Goal: Check status: Check status

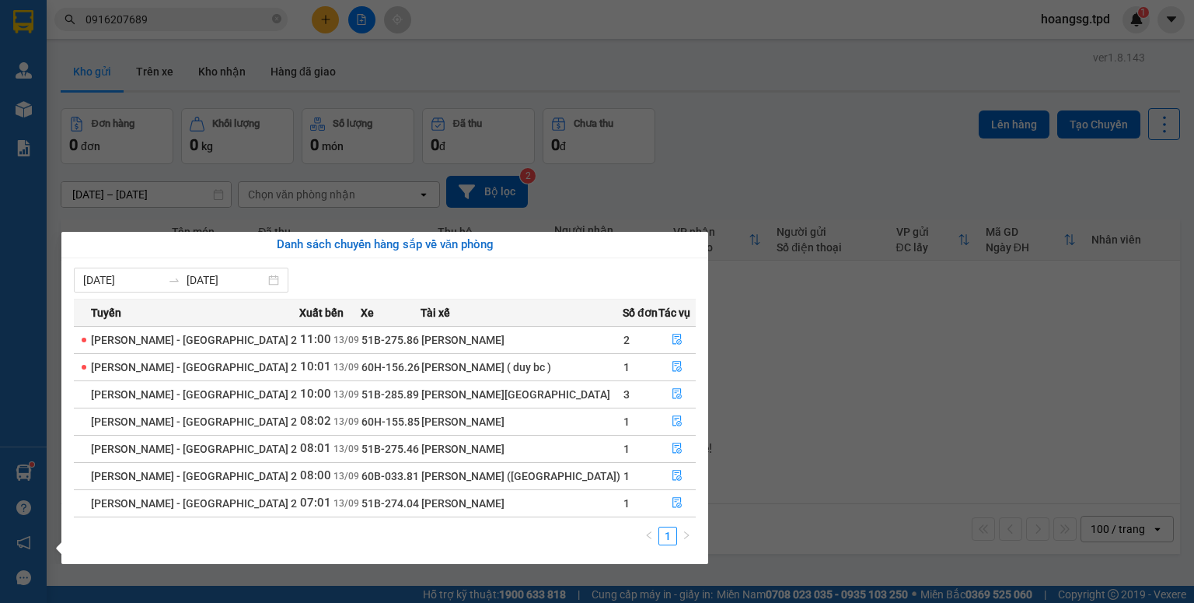
click at [832, 330] on section "Kết quả tìm kiếm ( 1 ) Bộ lọc Mã ĐH Trạng thái Món hàng Thu hộ Tổng cước Chưa c…" at bounding box center [597, 301] width 1194 height 603
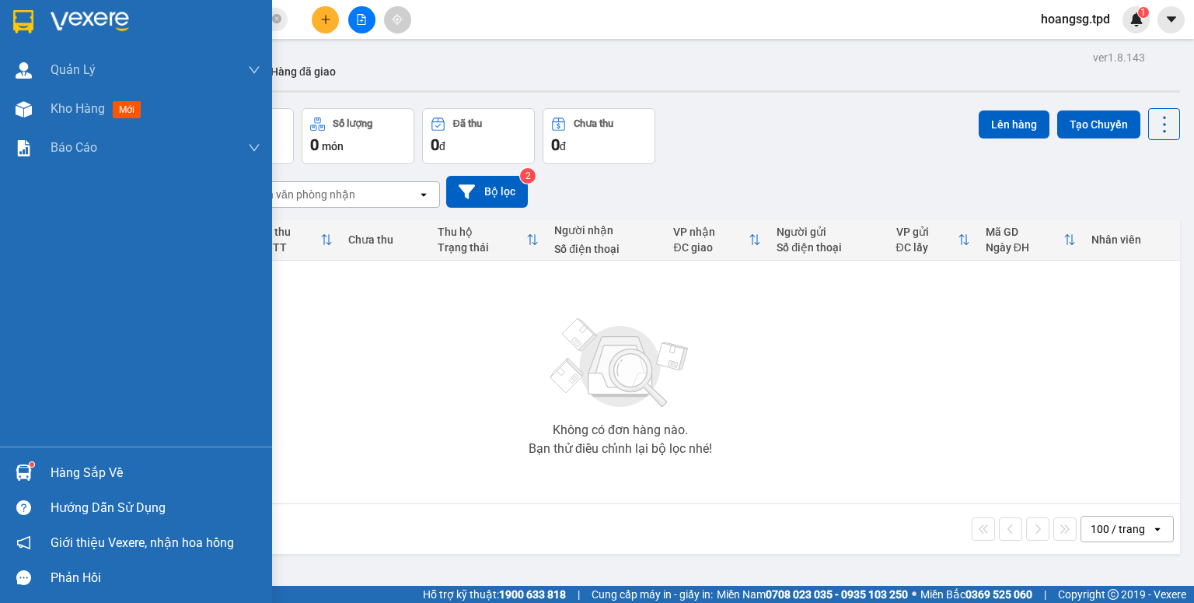
click at [23, 463] on div at bounding box center [23, 472] width 27 height 27
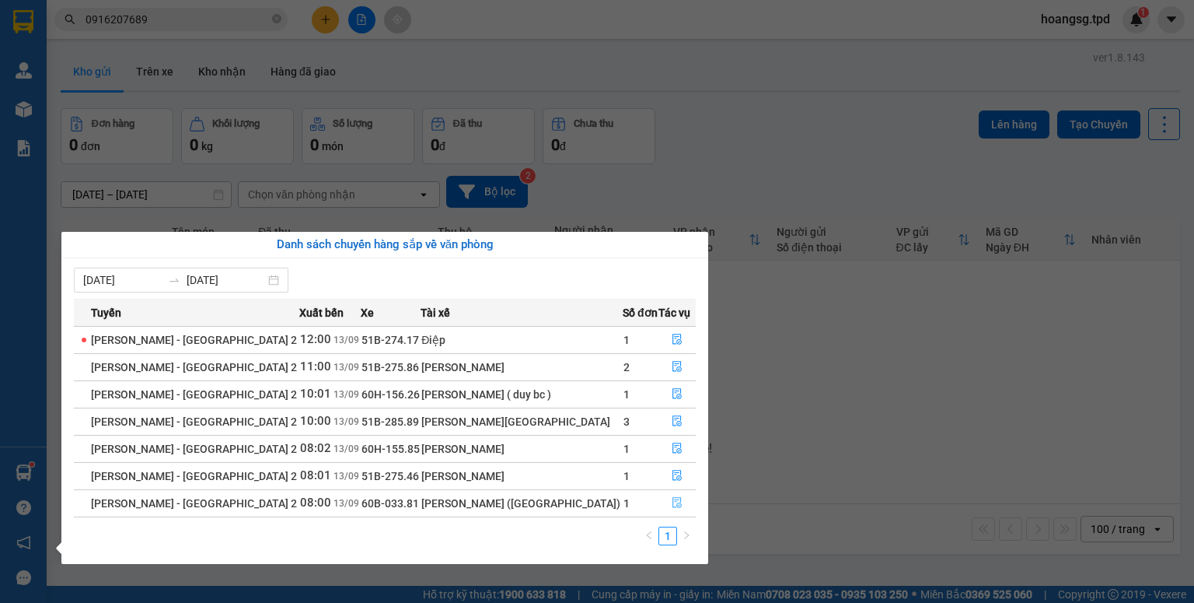
click at [675, 505] on icon "file-done" at bounding box center [676, 503] width 9 height 11
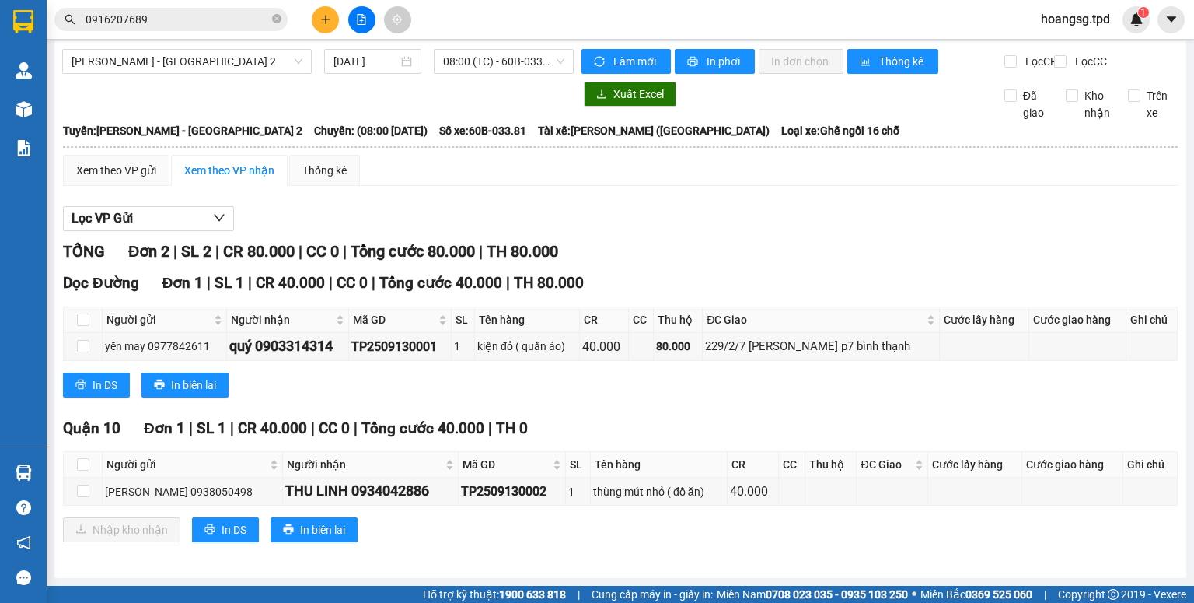
scroll to position [16, 0]
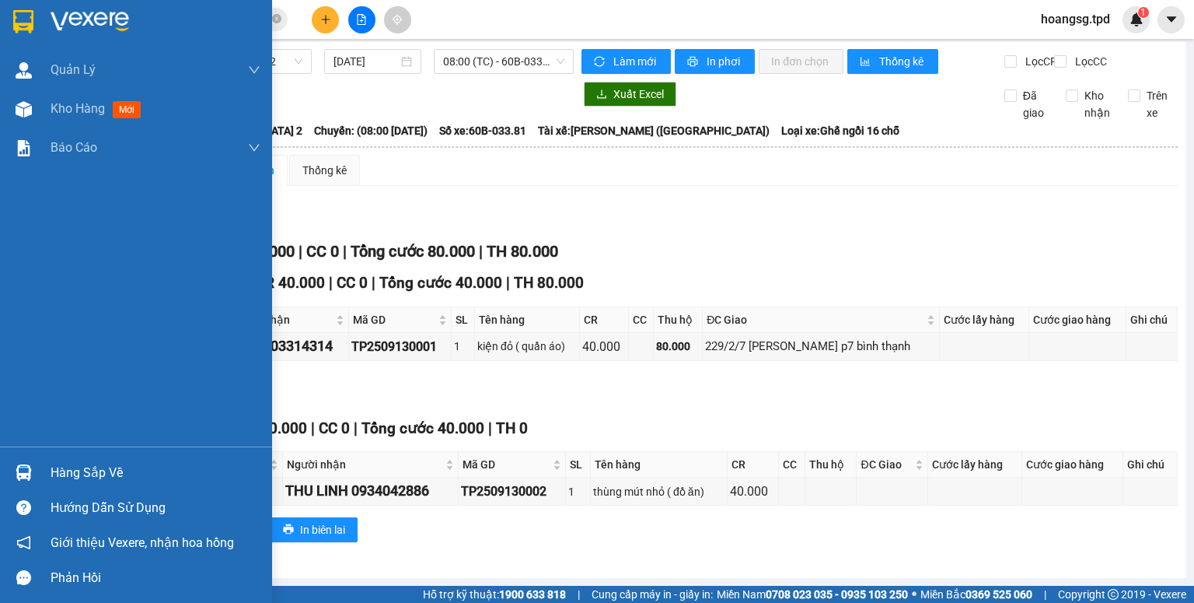
click at [65, 477] on div "Hàng sắp về" at bounding box center [156, 472] width 210 height 23
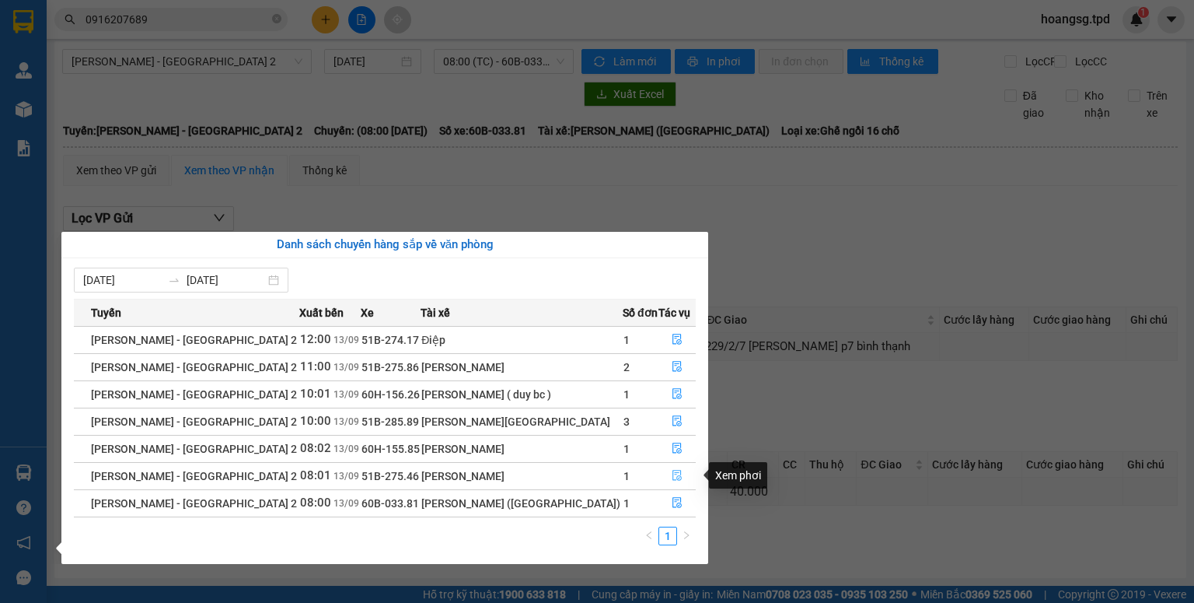
click at [674, 472] on icon "file-done" at bounding box center [677, 475] width 11 height 11
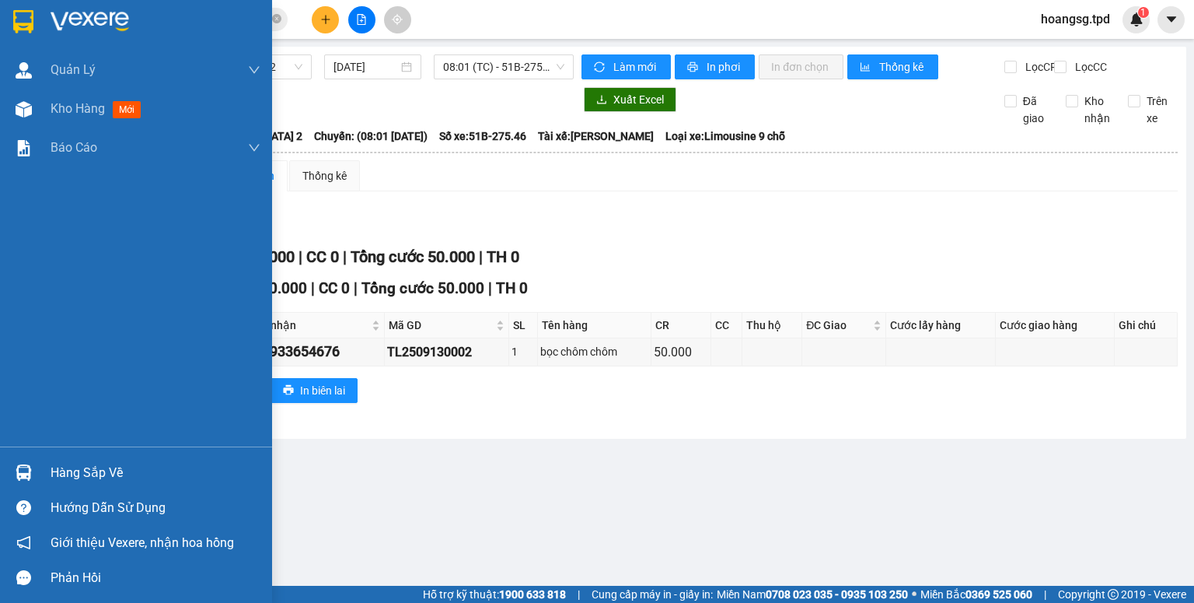
click at [97, 477] on div "Hàng sắp về" at bounding box center [156, 472] width 210 height 23
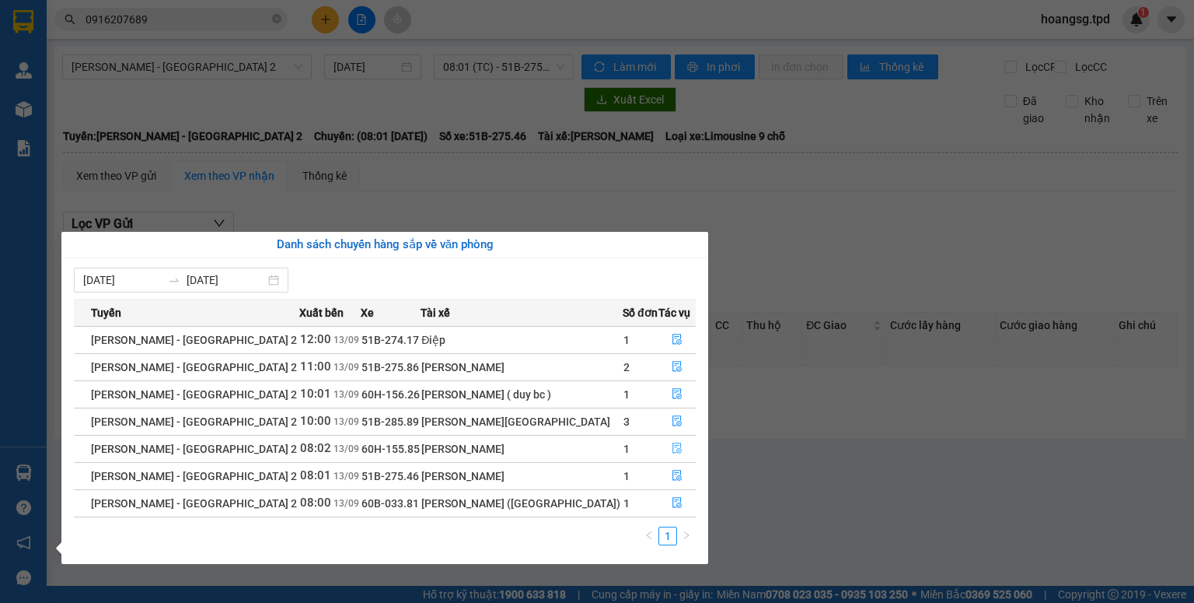
click at [672, 445] on icon "file-done" at bounding box center [677, 447] width 11 height 11
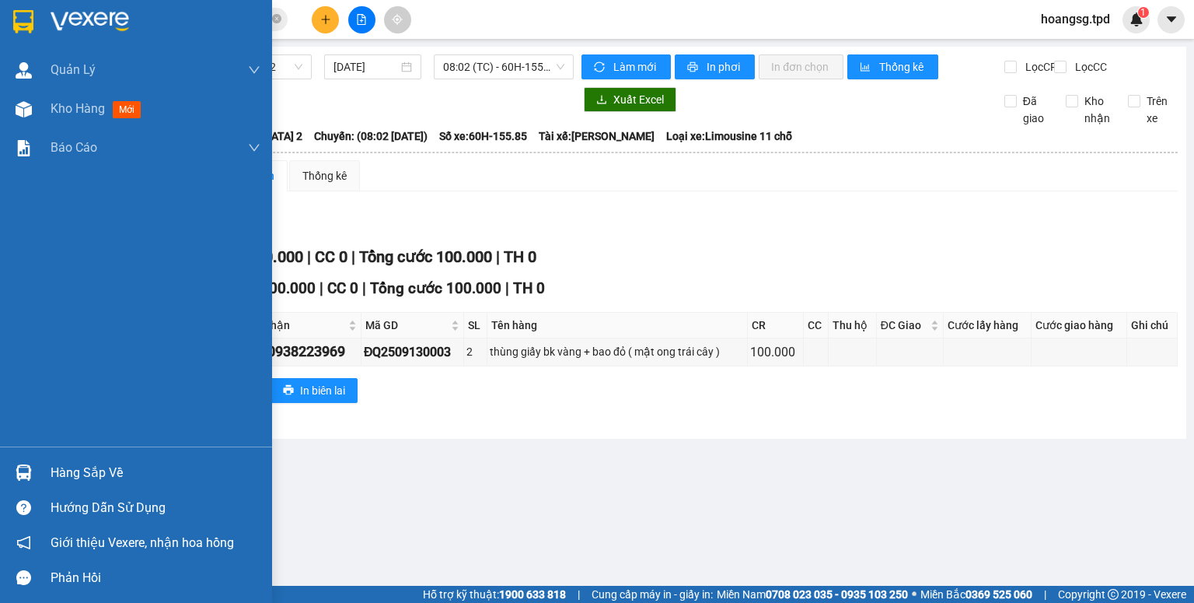
click at [33, 460] on div at bounding box center [23, 472] width 27 height 27
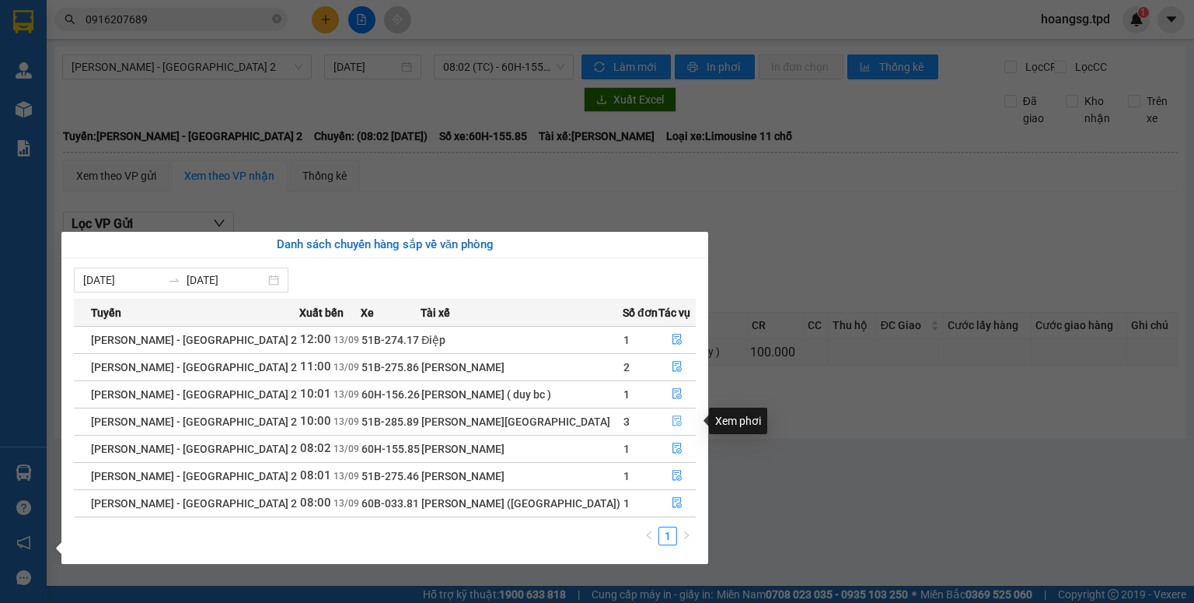
click at [680, 423] on button "button" at bounding box center [677, 421] width 36 height 25
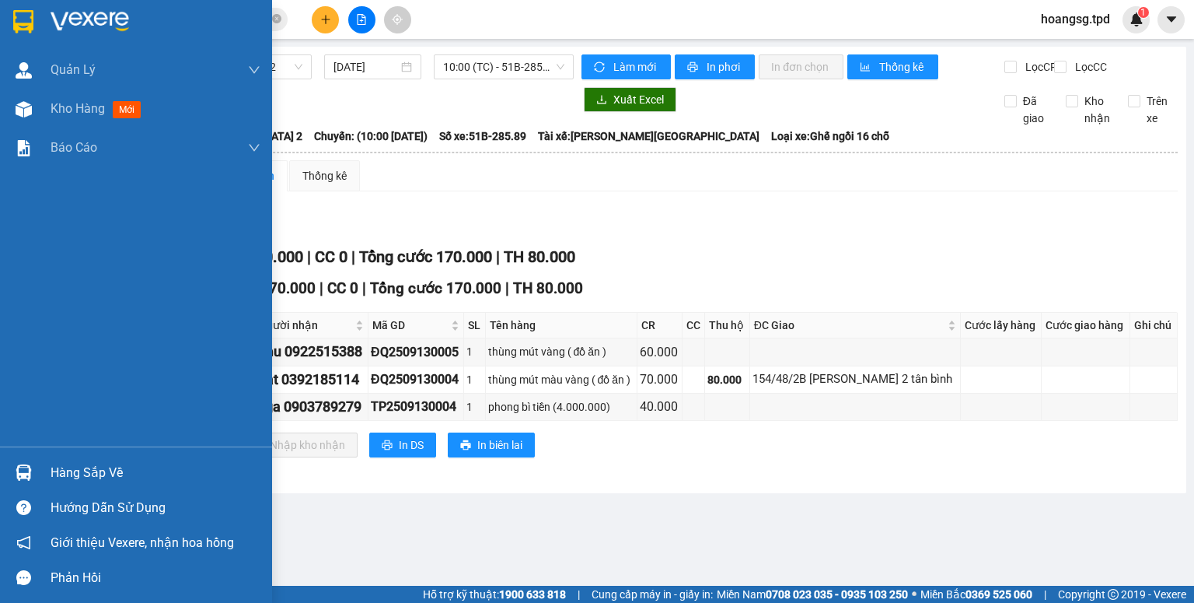
click at [117, 484] on div "Hàng sắp về" at bounding box center [136, 472] width 272 height 35
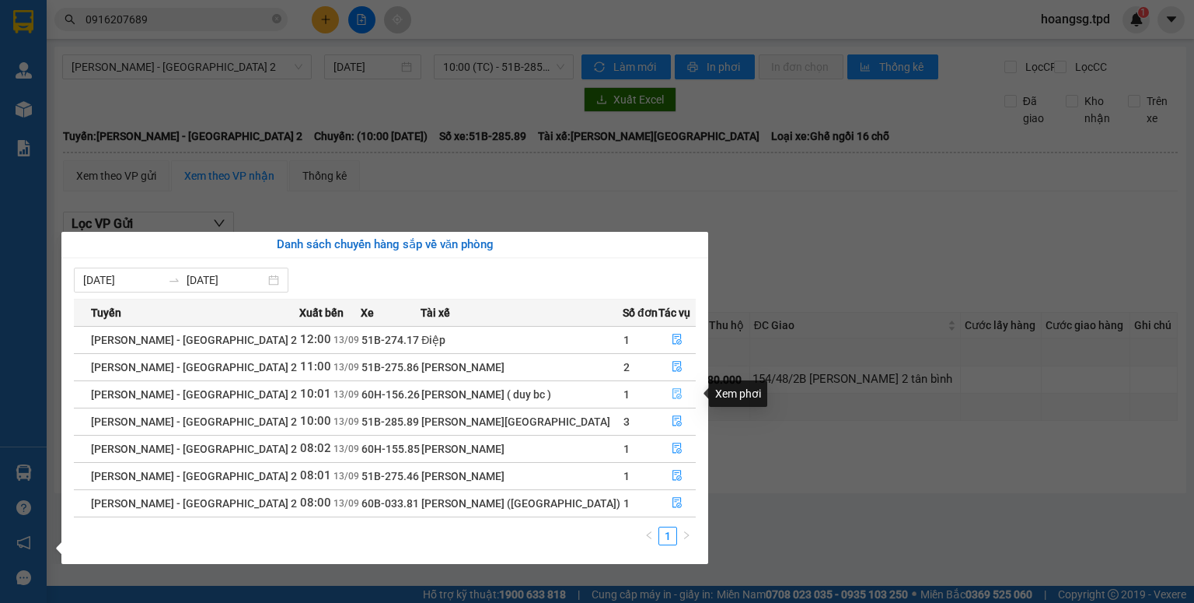
click at [675, 390] on icon "file-done" at bounding box center [676, 394] width 9 height 11
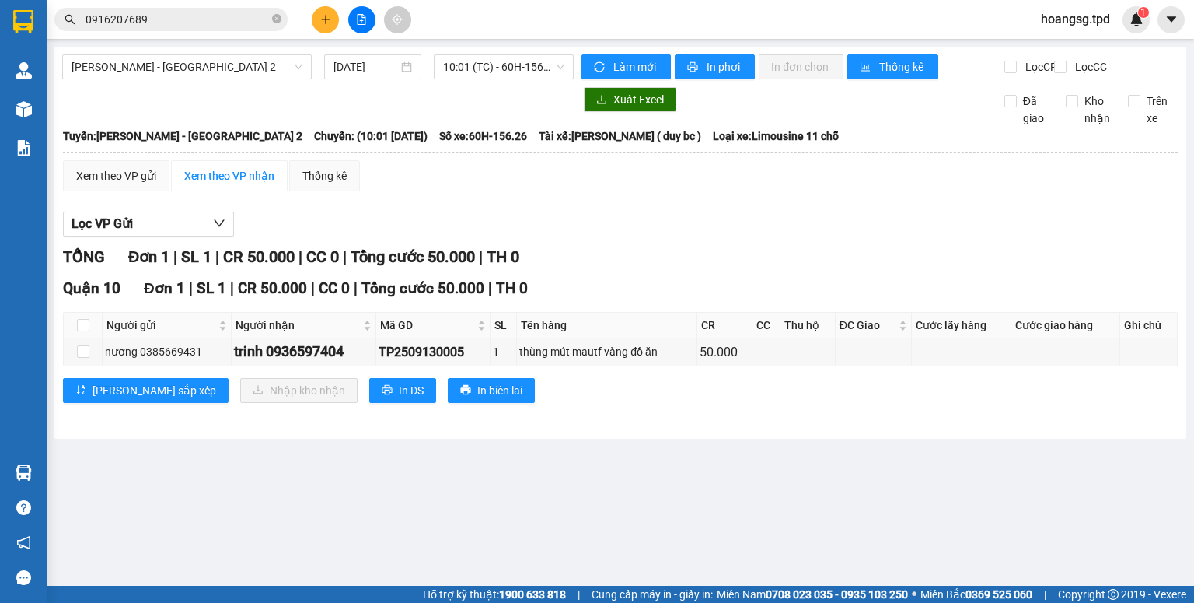
click at [50, 481] on main "[PERSON_NAME] - [GEOGRAPHIC_DATA] 2 [DATE] 10:01 (TC) - 60H-156.26 Làm mới In p…" at bounding box center [597, 292] width 1194 height 585
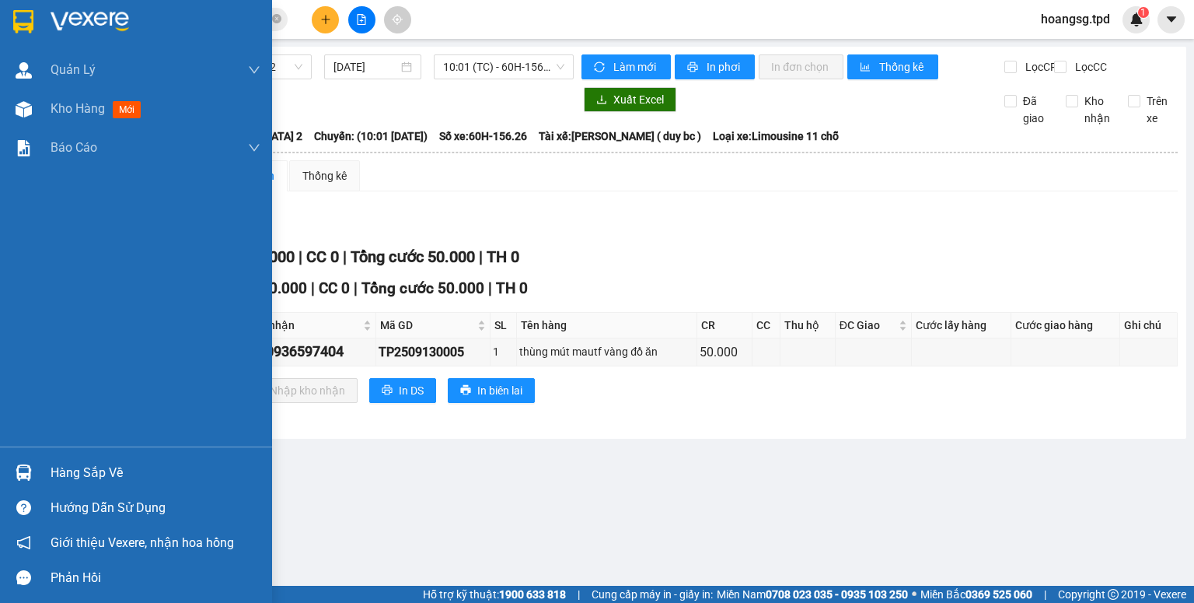
click at [44, 482] on div "Hàng sắp về" at bounding box center [136, 472] width 272 height 35
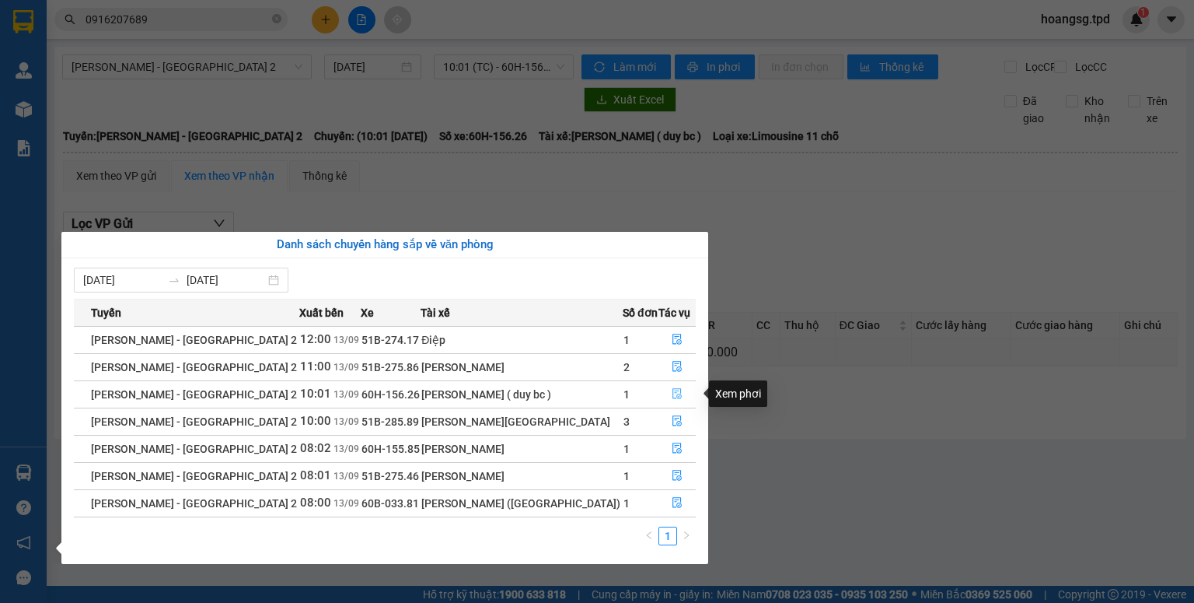
click at [672, 388] on icon "file-done" at bounding box center [677, 393] width 11 height 11
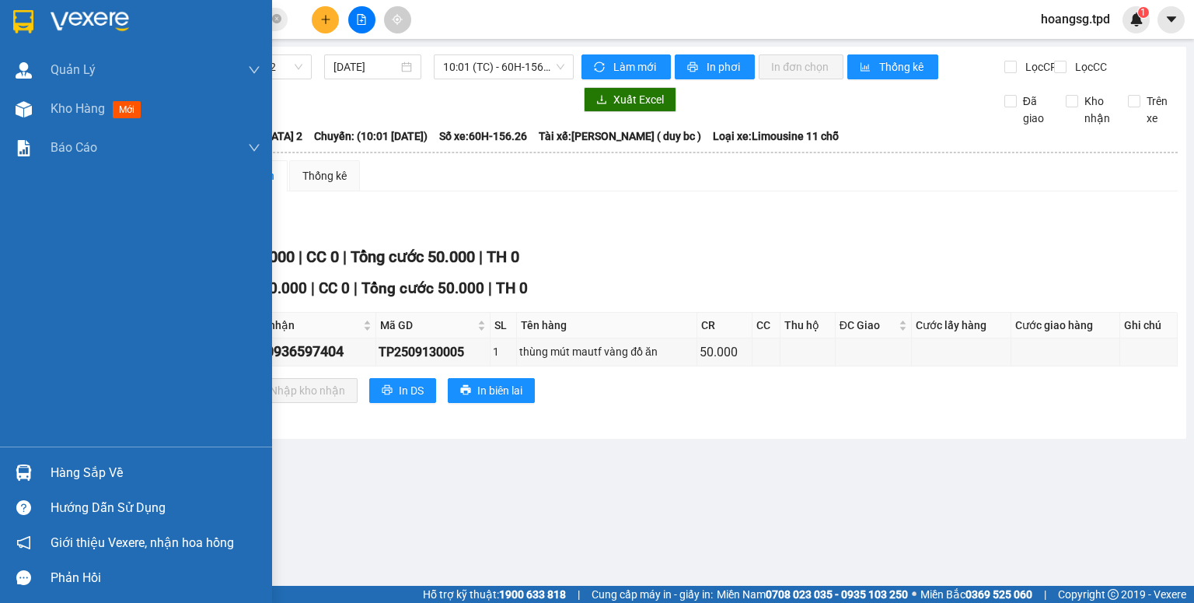
click at [47, 467] on div "Hàng sắp về" at bounding box center [136, 472] width 272 height 35
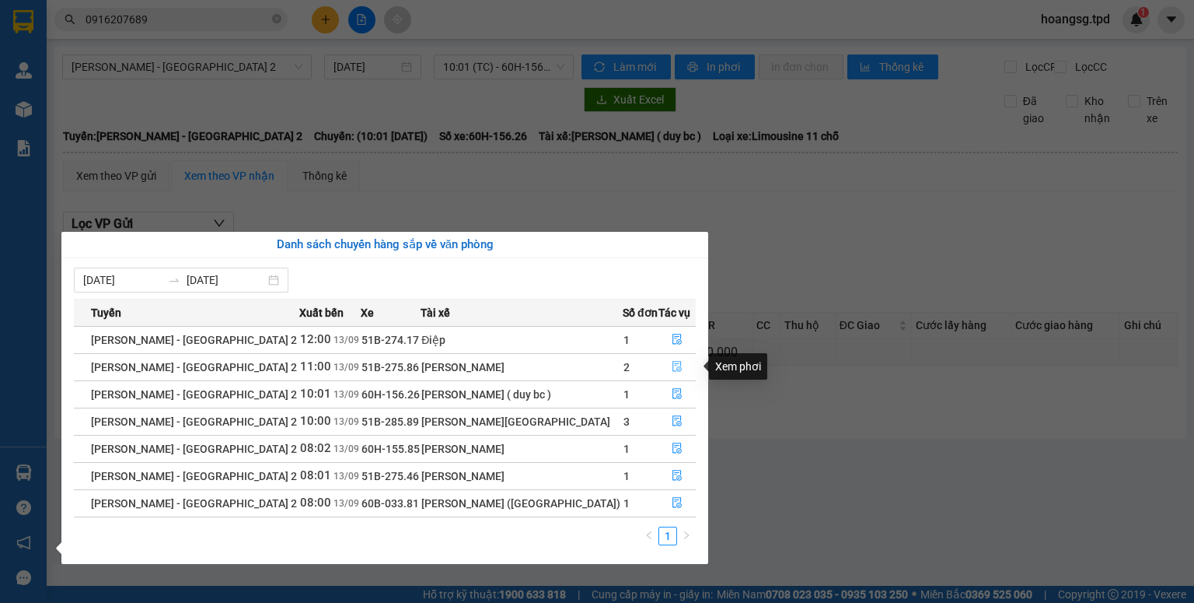
click at [669, 360] on button "button" at bounding box center [677, 367] width 36 height 25
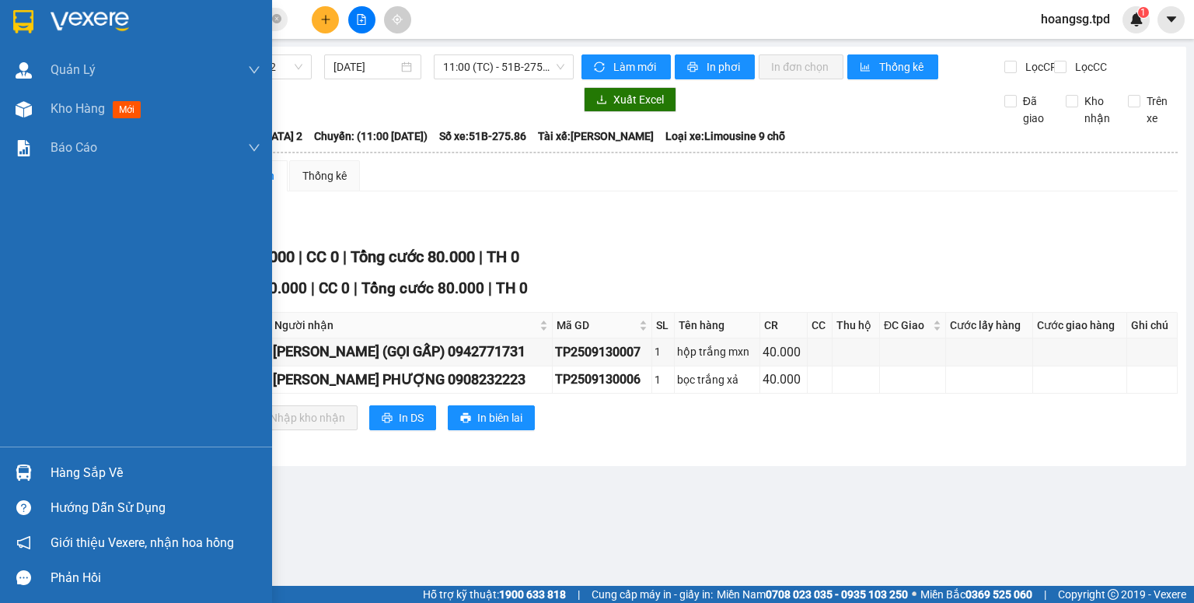
click at [24, 455] on div "Hàng sắp về" at bounding box center [136, 472] width 272 height 35
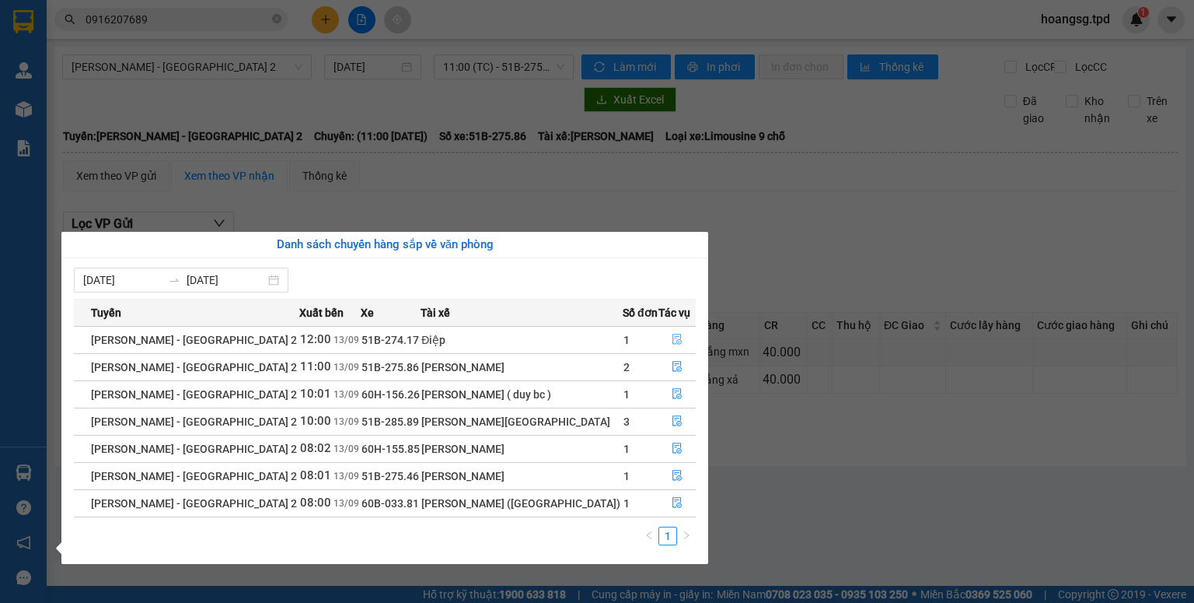
click at [672, 345] on button "button" at bounding box center [677, 339] width 36 height 25
